Goal: Navigation & Orientation: Find specific page/section

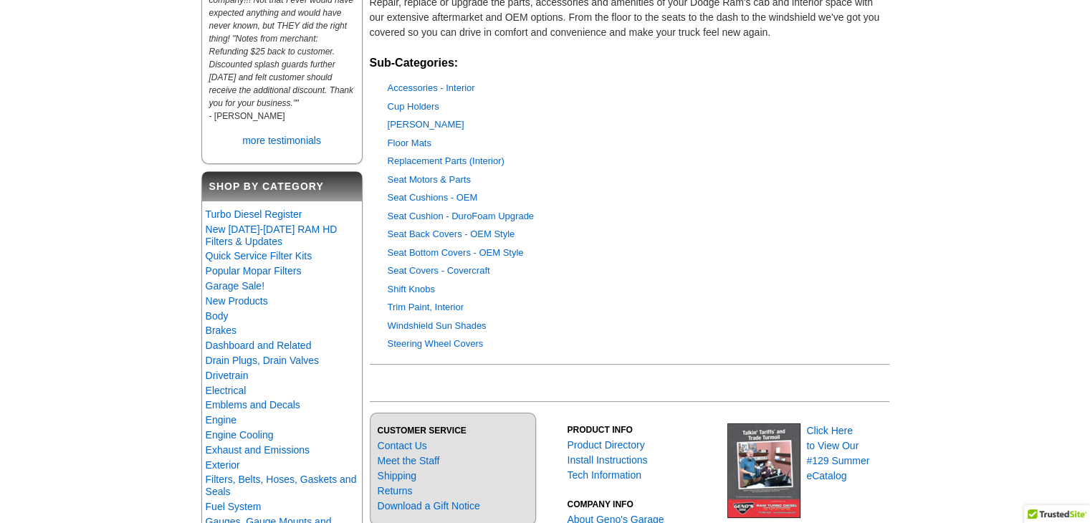
scroll to position [198, 0]
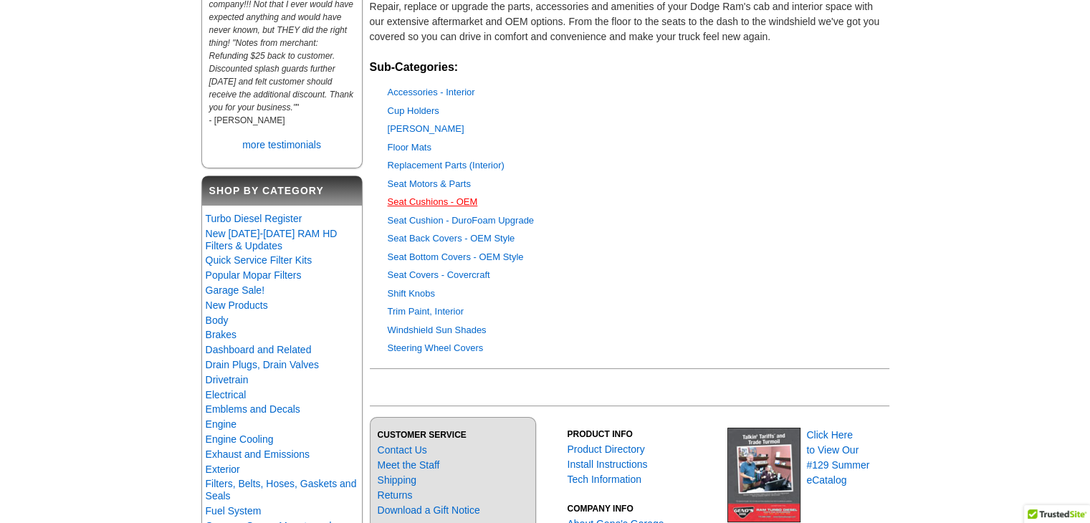
click at [424, 199] on link "Seat Cushions - OEM" at bounding box center [433, 201] width 90 height 11
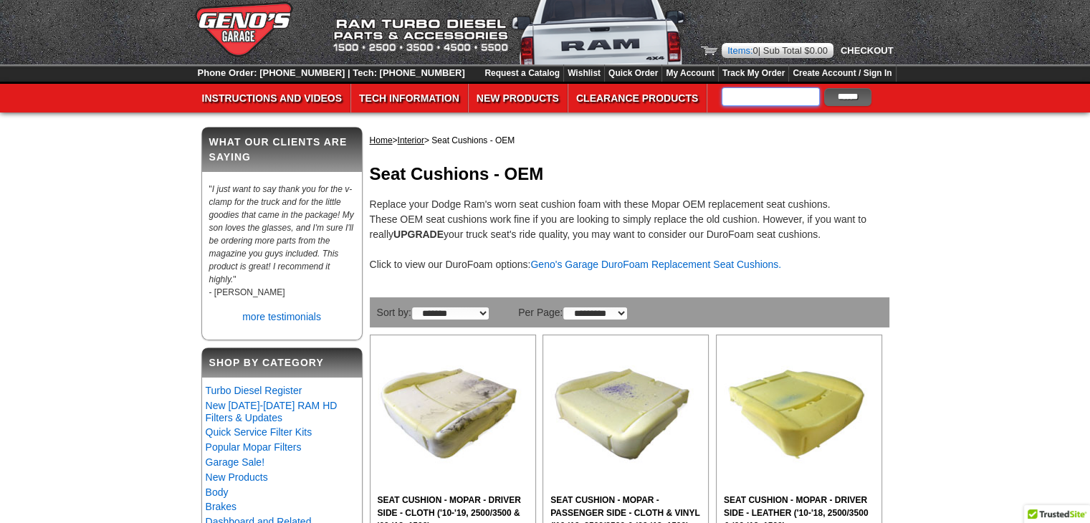
click at [748, 103] on input "text" at bounding box center [771, 96] width 98 height 19
type input "*"
type input "*********"
click at [851, 92] on input "******" at bounding box center [847, 97] width 47 height 18
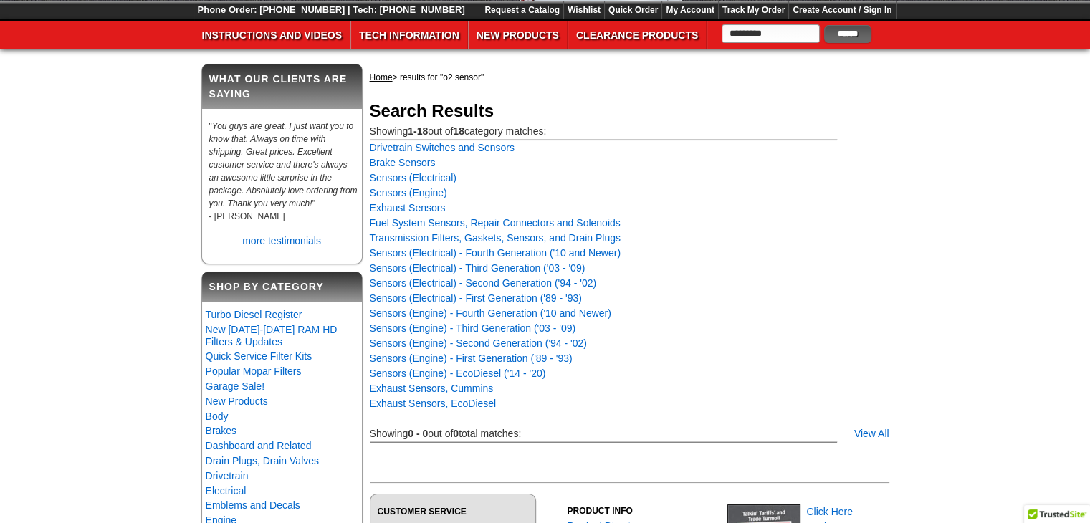
scroll to position [79, 0]
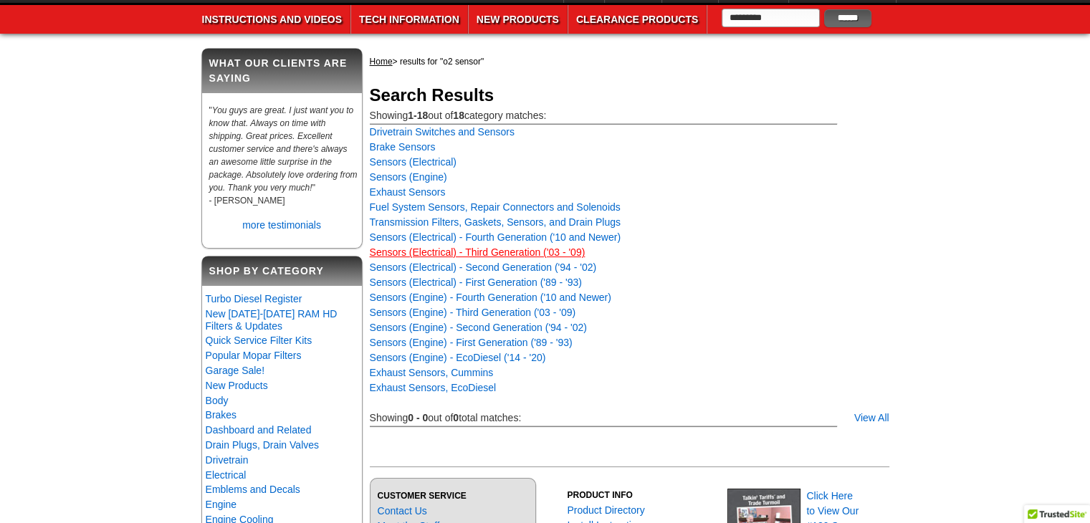
click at [467, 247] on link "Sensors (Electrical) - Third Generation ('03 - '09)" at bounding box center [478, 252] width 216 height 11
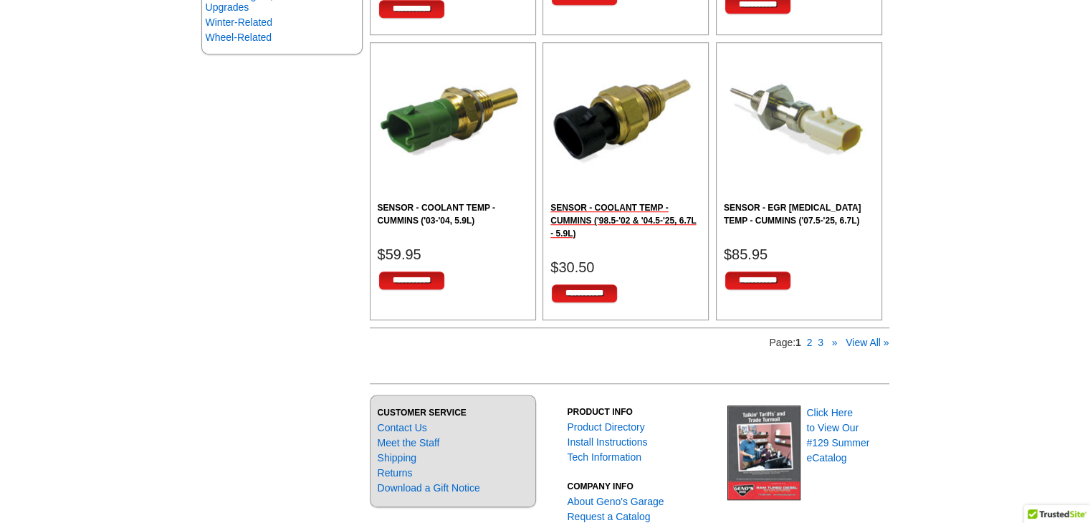
scroll to position [1071, 0]
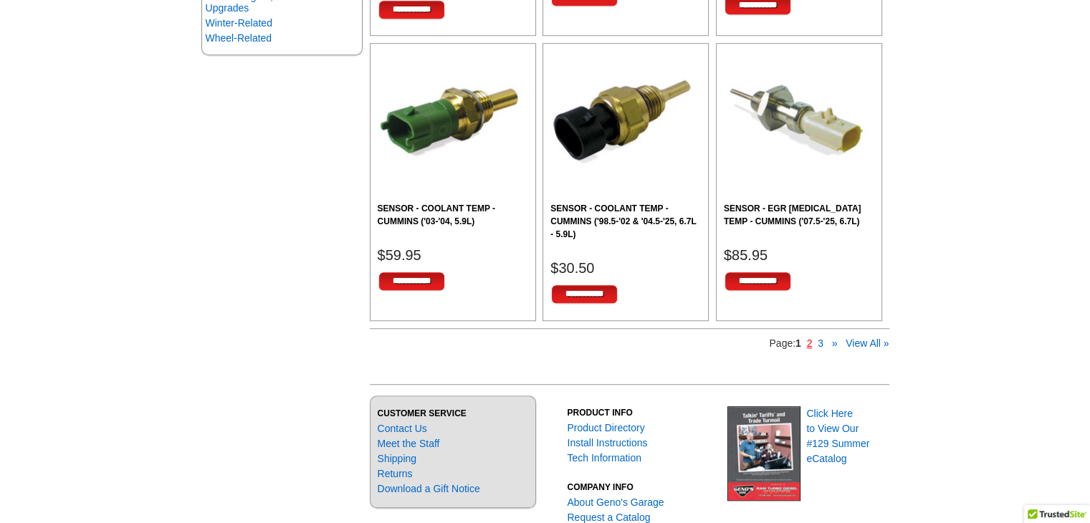
click at [810, 340] on link "2" at bounding box center [810, 343] width 6 height 11
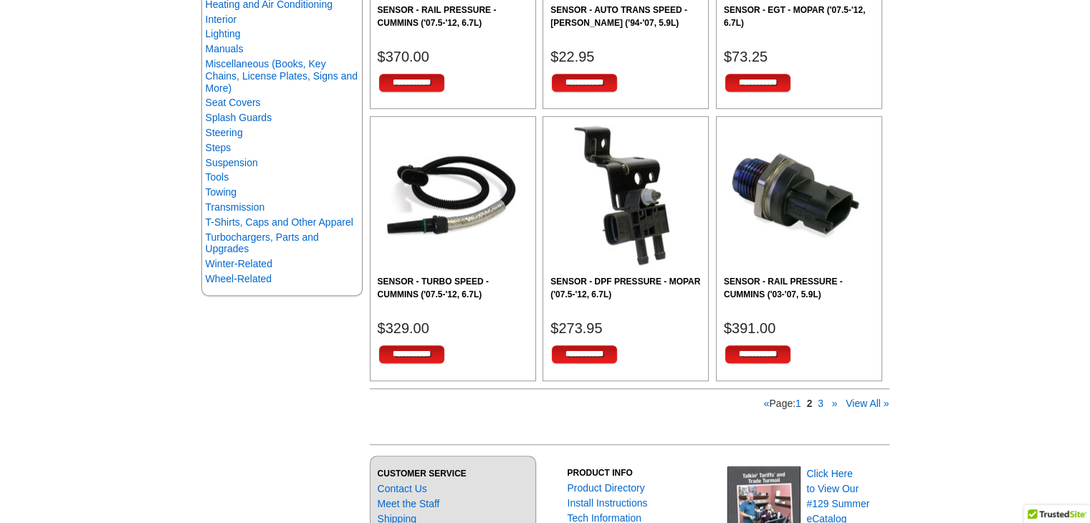
scroll to position [995, 0]
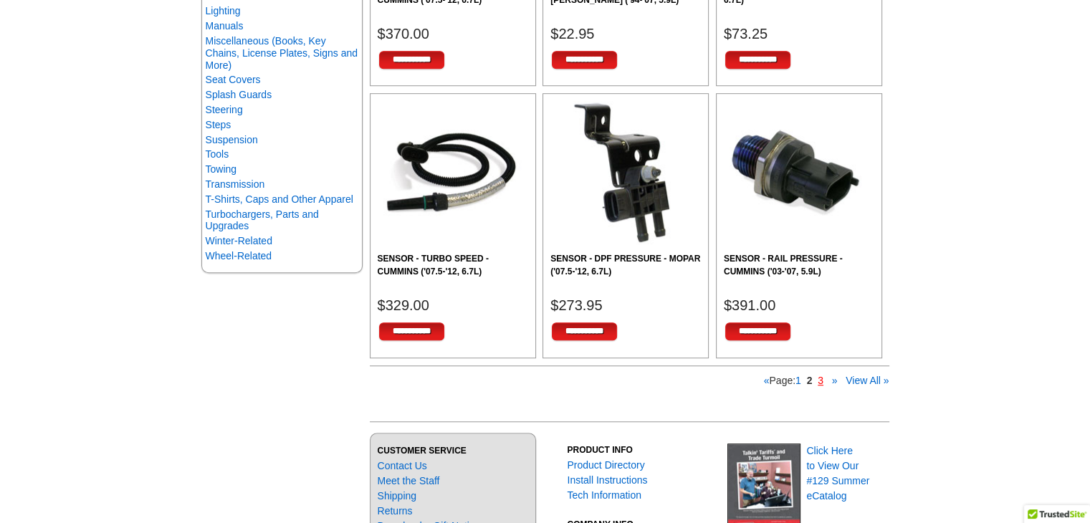
click at [820, 379] on link "3" at bounding box center [821, 380] width 6 height 11
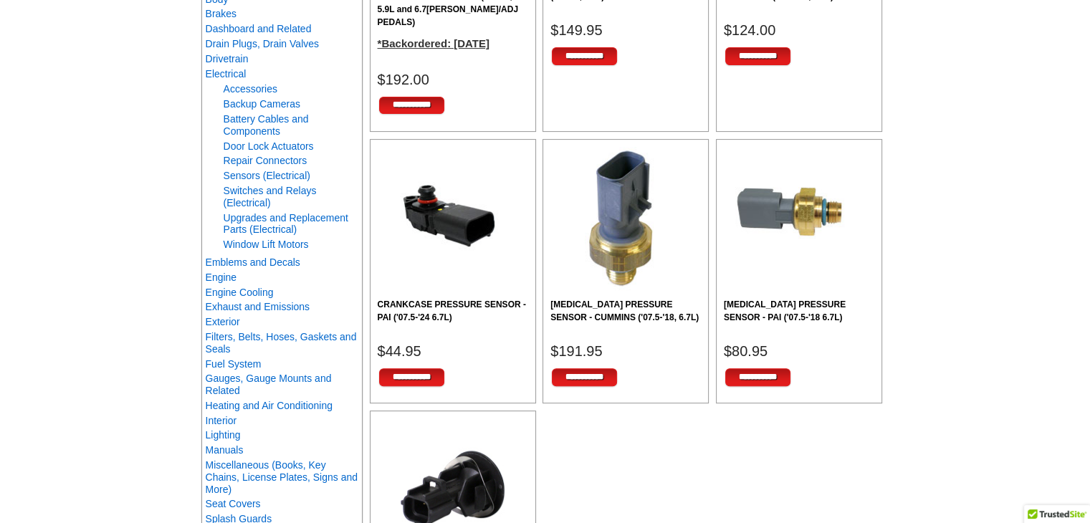
scroll to position [444, 0]
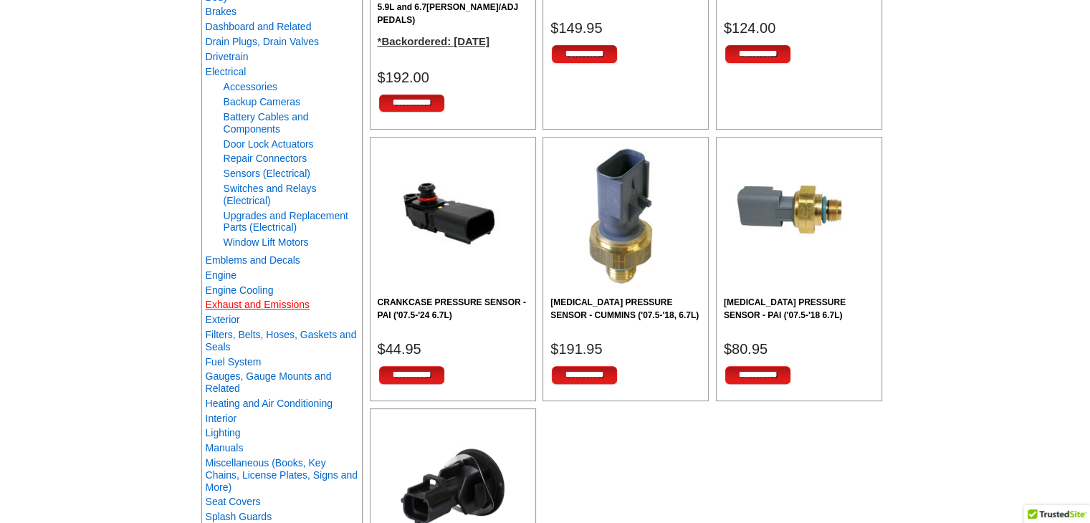
click at [260, 302] on link "Exhaust and Emissions" at bounding box center [258, 304] width 105 height 11
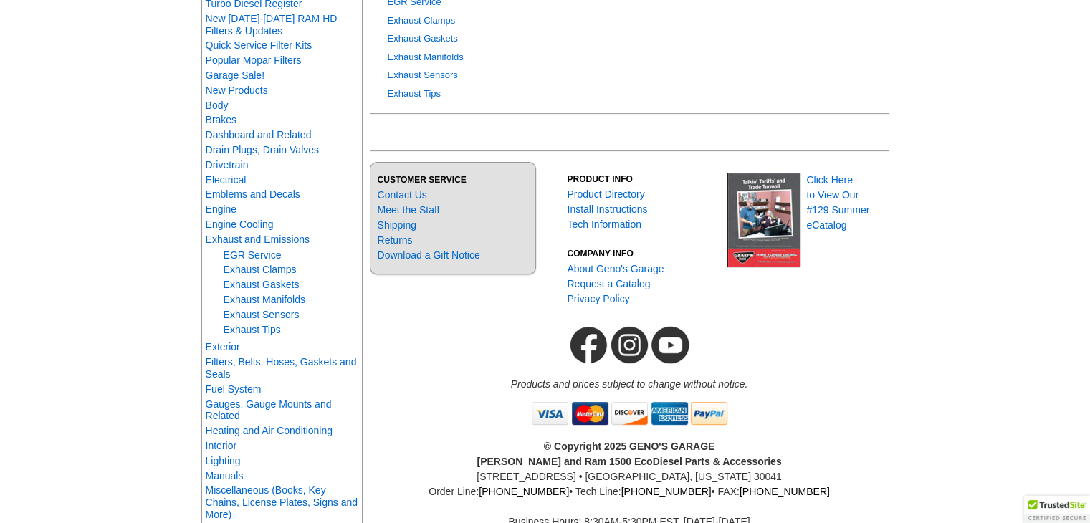
scroll to position [454, 0]
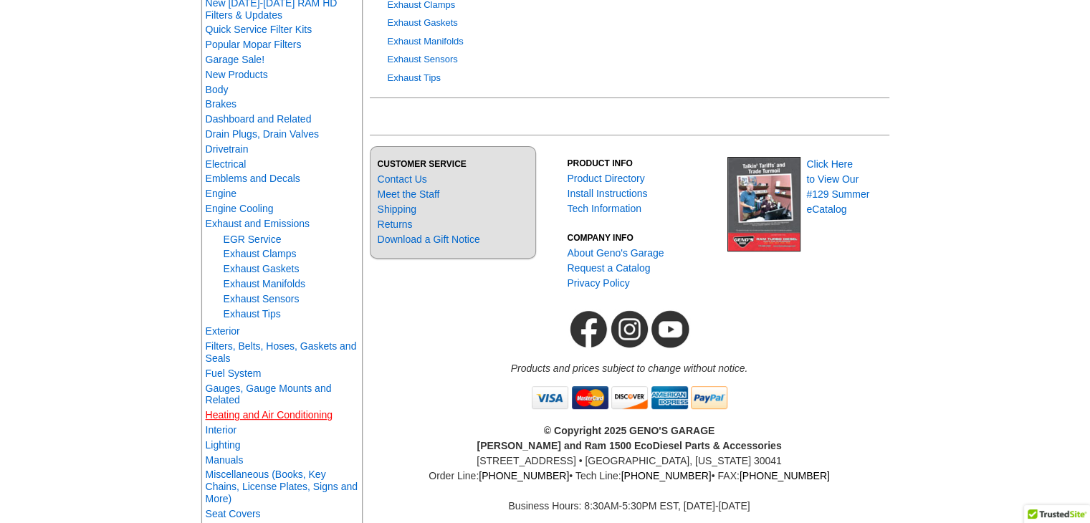
click at [264, 421] on link "Heating and Air Conditioning" at bounding box center [269, 414] width 127 height 11
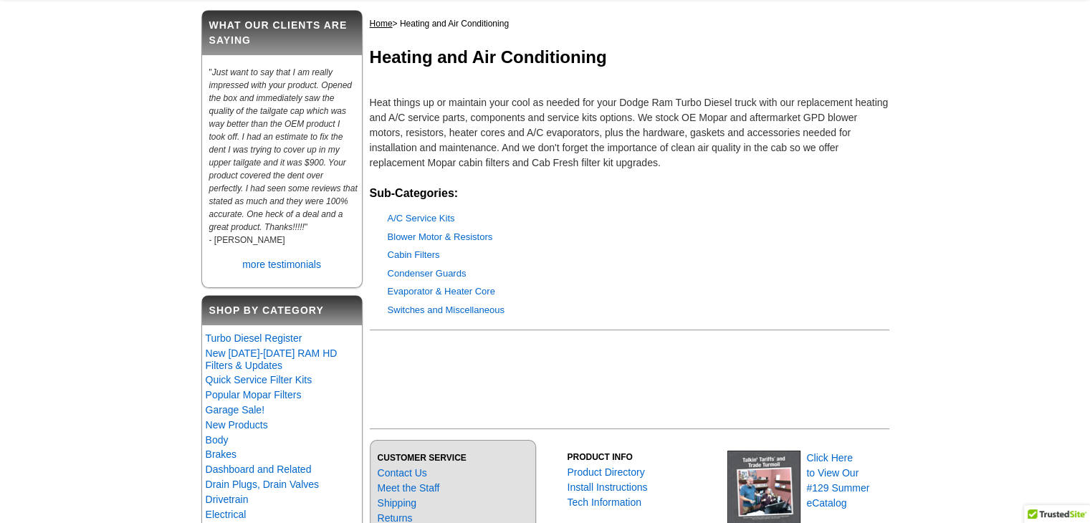
scroll to position [135, 0]
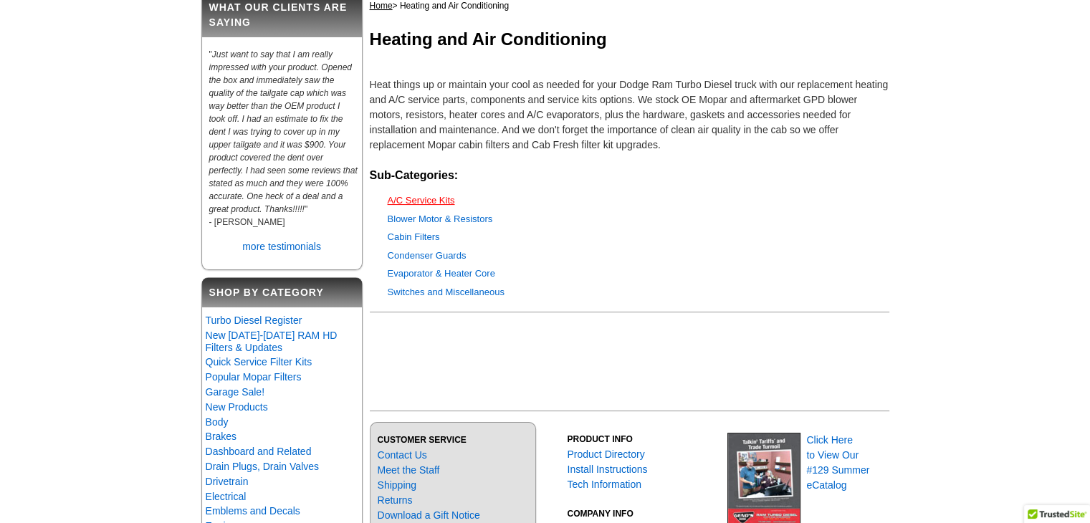
click at [420, 199] on link "A/C Service Kits" at bounding box center [421, 200] width 67 height 11
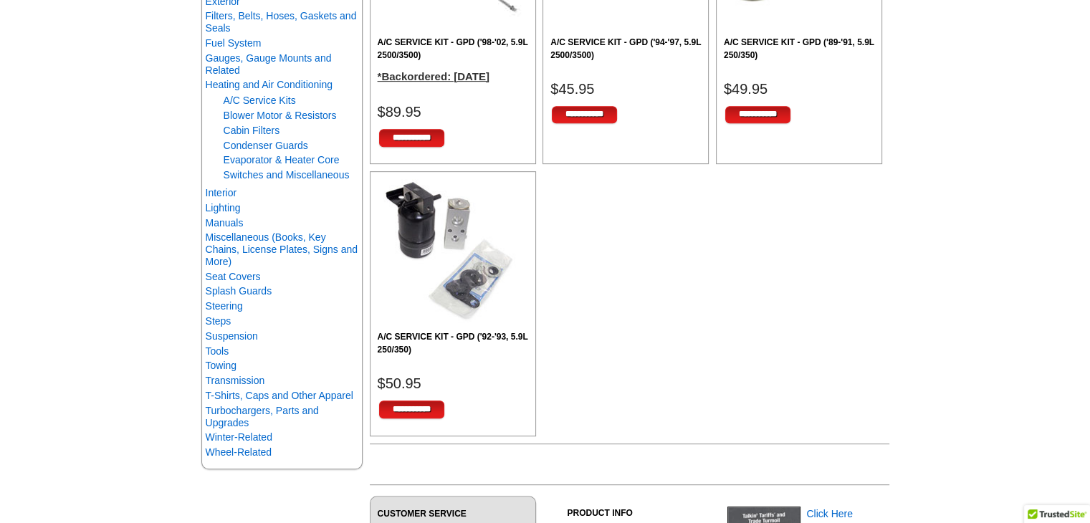
scroll to position [631, 0]
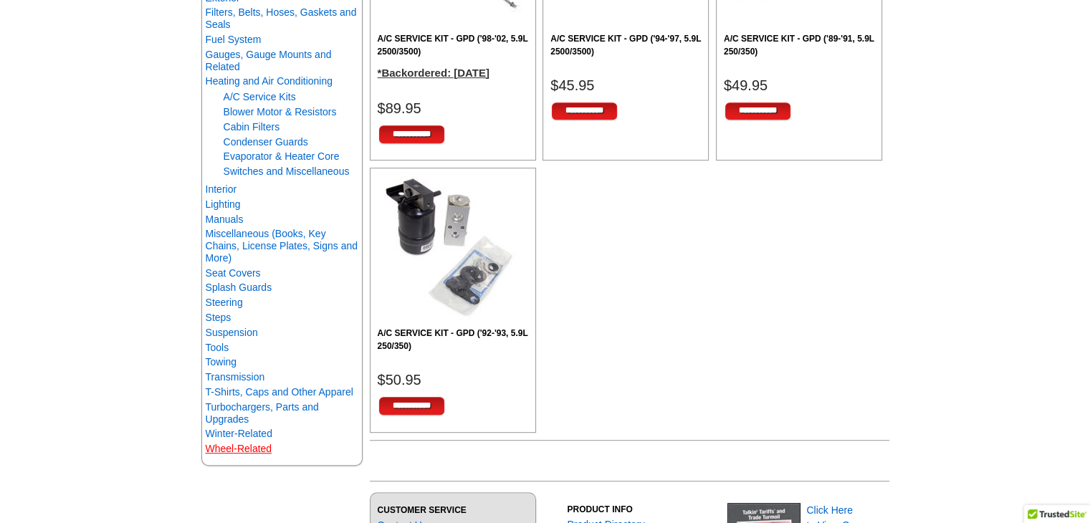
click at [256, 454] on link "Wheel-Related" at bounding box center [239, 448] width 67 height 11
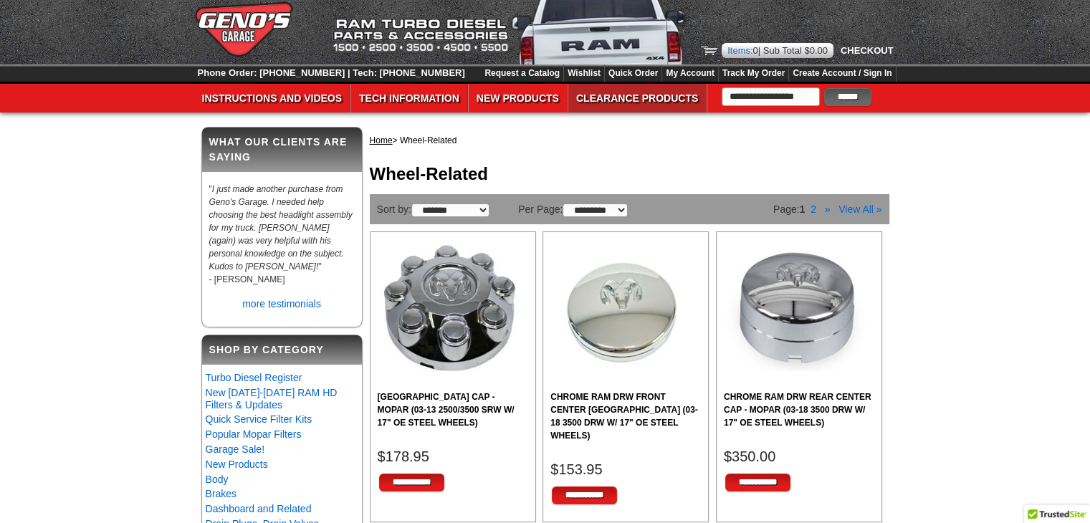
click at [677, 102] on link "Clearance Products" at bounding box center [637, 98] width 138 height 29
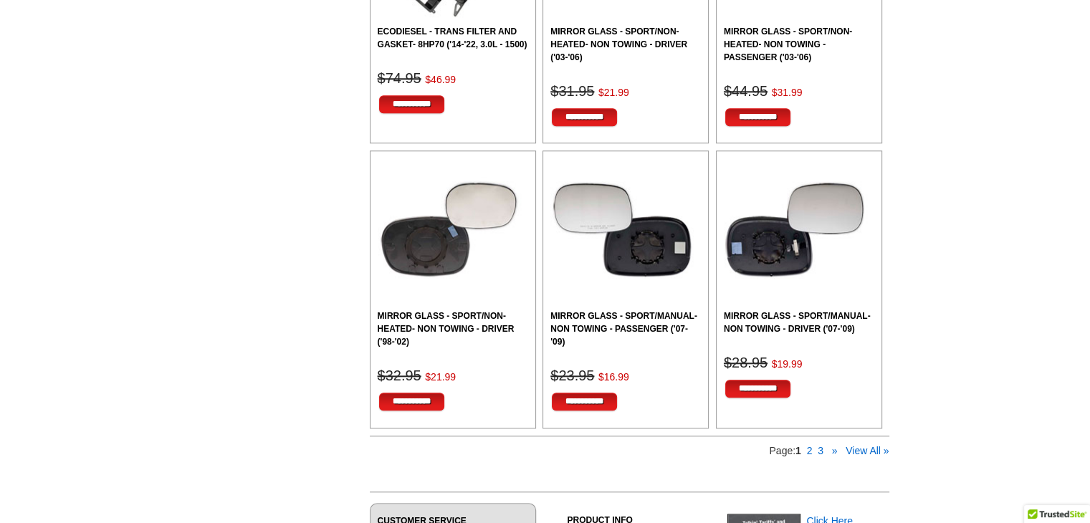
scroll to position [1315, 0]
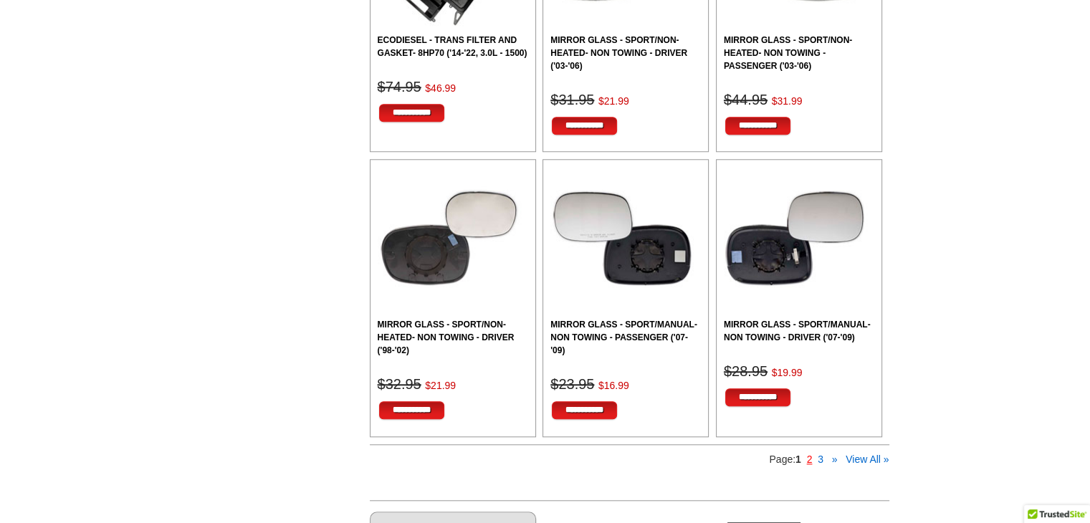
click at [811, 459] on link "2" at bounding box center [810, 459] width 6 height 11
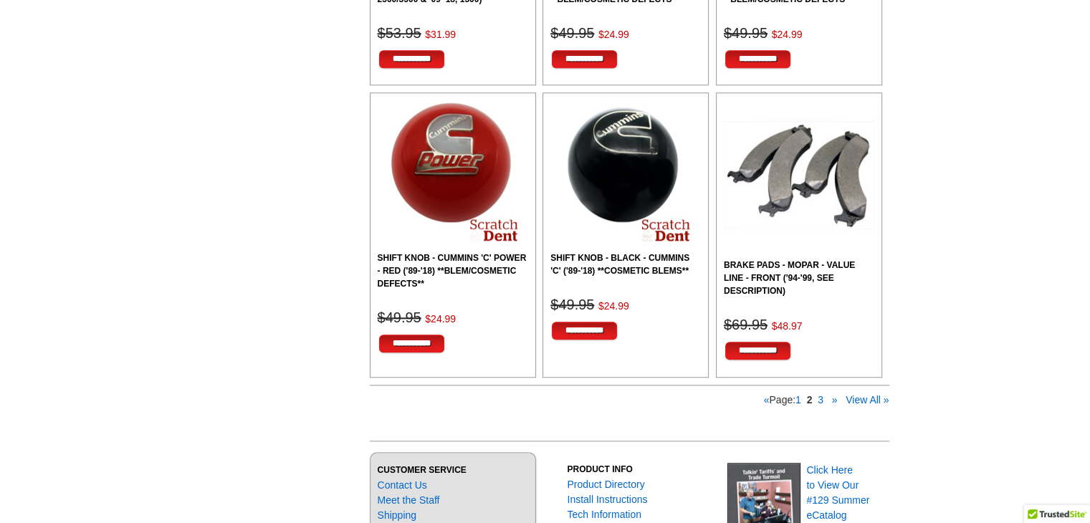
scroll to position [1377, 0]
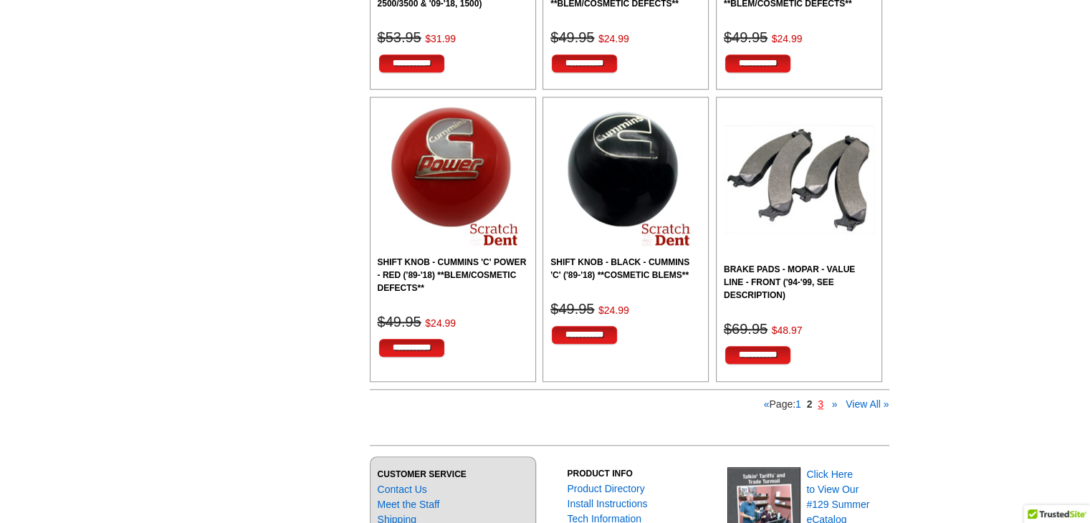
click at [820, 401] on link "3" at bounding box center [821, 403] width 6 height 11
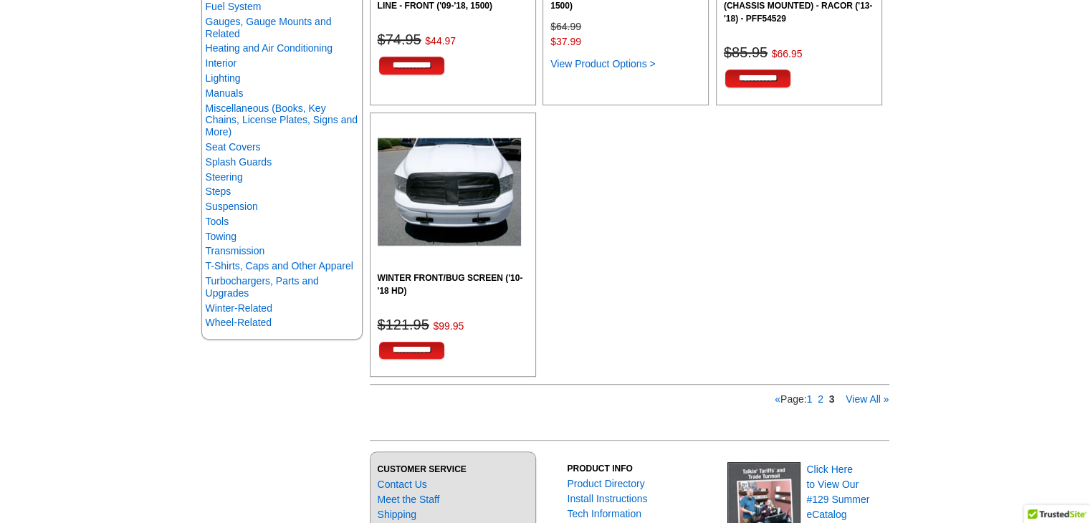
scroll to position [788, 0]
